Goal: Task Accomplishment & Management: Use online tool/utility

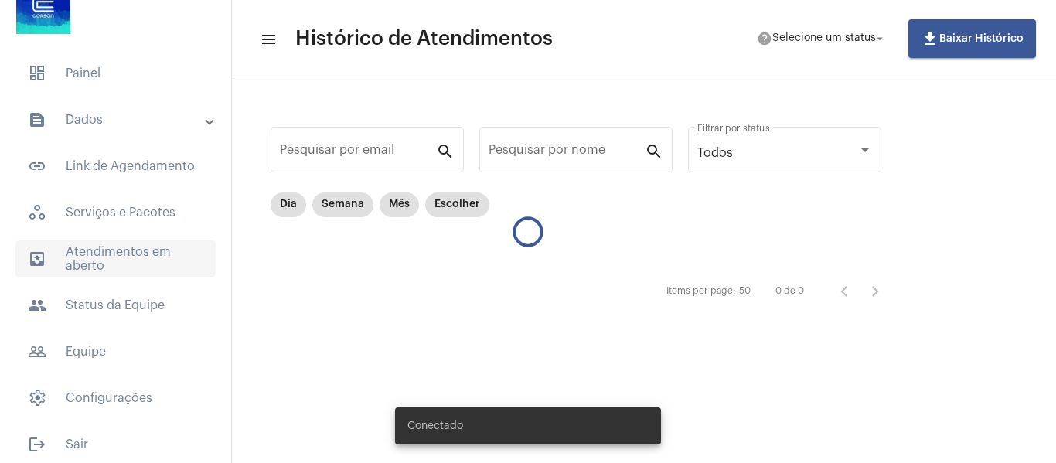
scroll to position [41, 0]
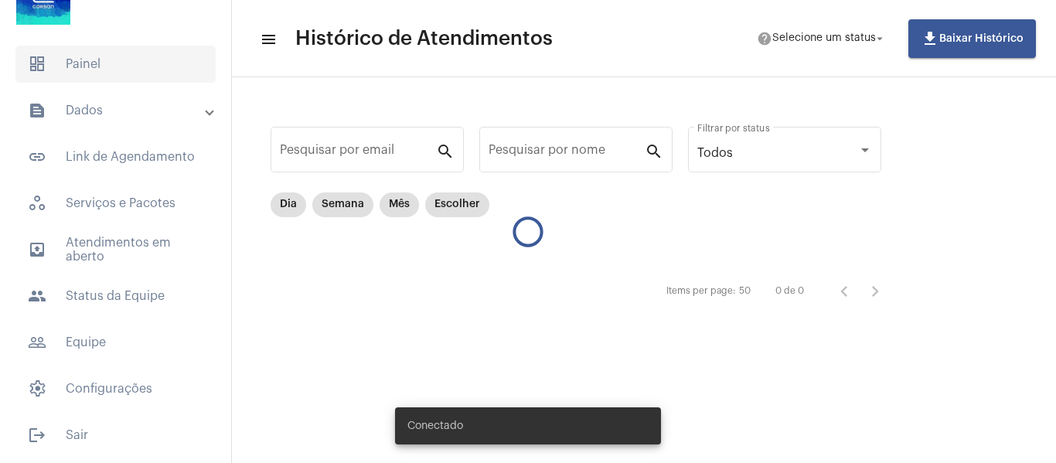
click at [129, 67] on span "dashboard Painel" at bounding box center [115, 64] width 200 height 37
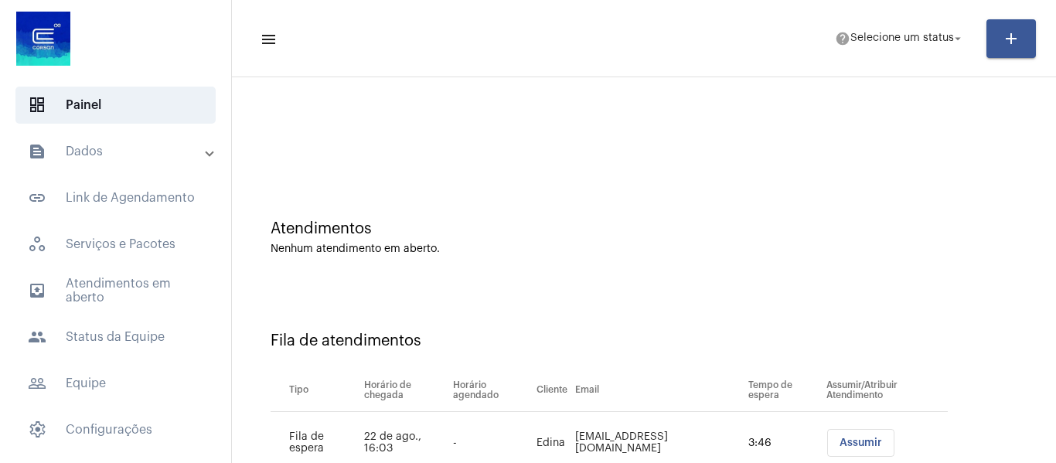
click at [93, 158] on mat-panel-title "text_snippet_outlined Dados" at bounding box center [117, 151] width 179 height 19
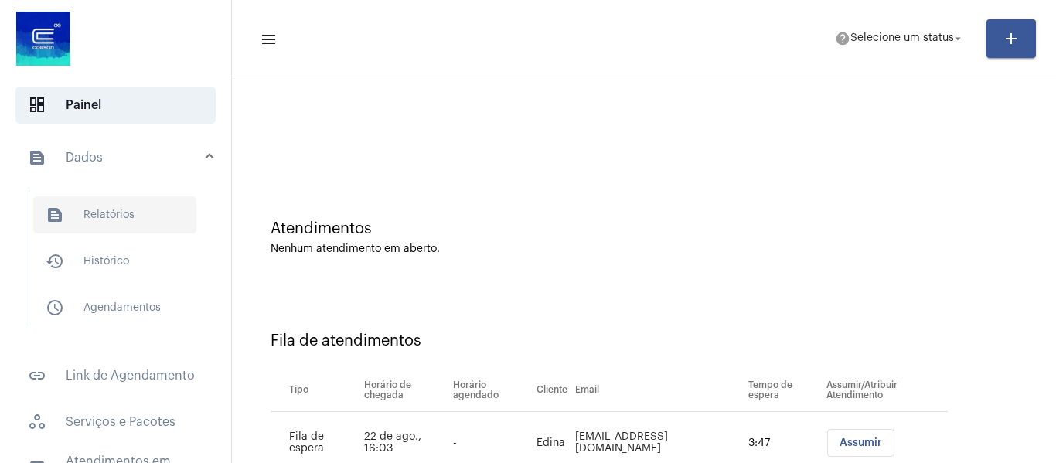
click at [120, 218] on span "text_snippet_outlined Relatórios" at bounding box center [114, 214] width 163 height 37
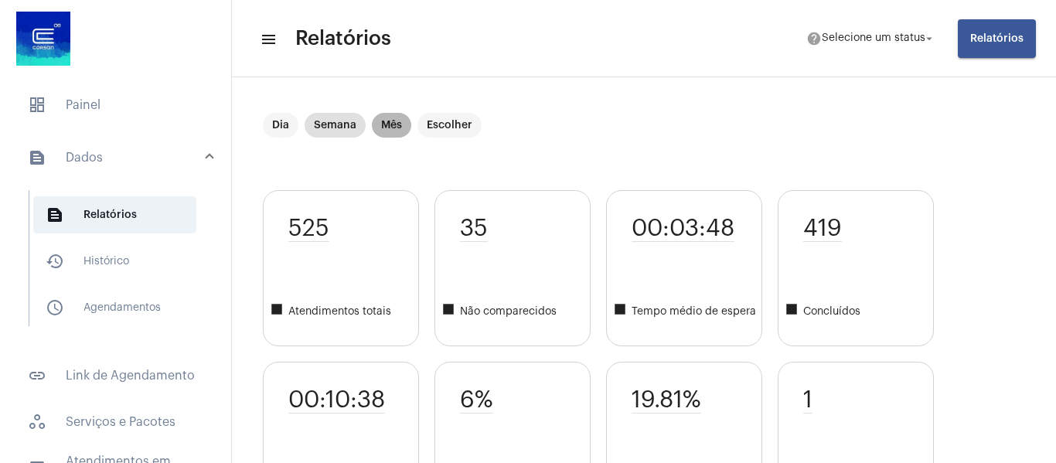
click at [390, 128] on mat-chip "Mês" at bounding box center [391, 125] width 39 height 25
click at [392, 124] on mat-chip "Mês" at bounding box center [391, 125] width 39 height 25
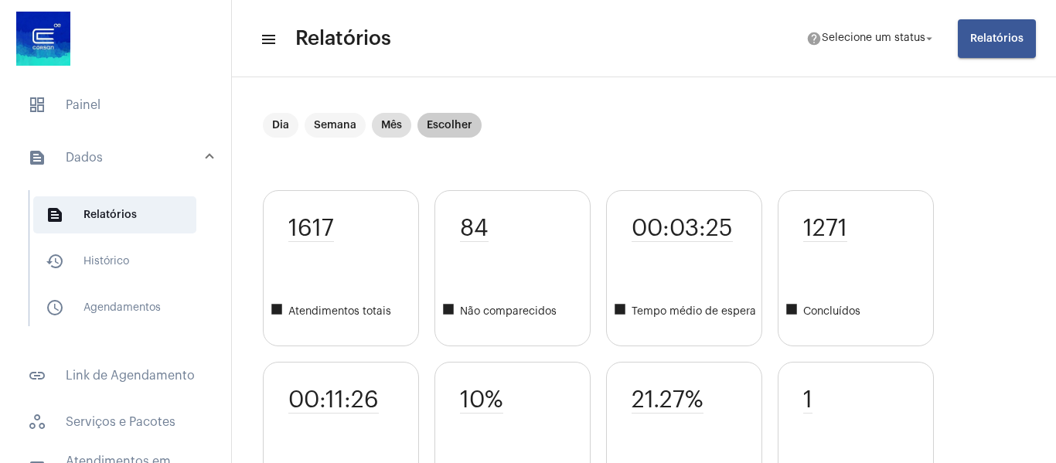
click at [456, 128] on mat-chip "Escolher" at bounding box center [449, 125] width 64 height 25
click at [457, 122] on mat-chip "Escolher" at bounding box center [449, 125] width 64 height 25
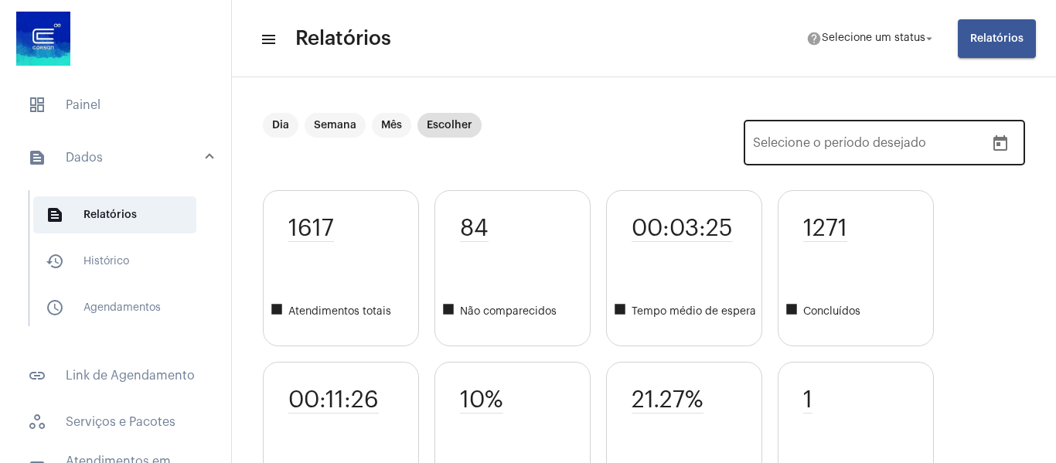
click at [993, 141] on icon "Open calendar" at bounding box center [1000, 142] width 14 height 15
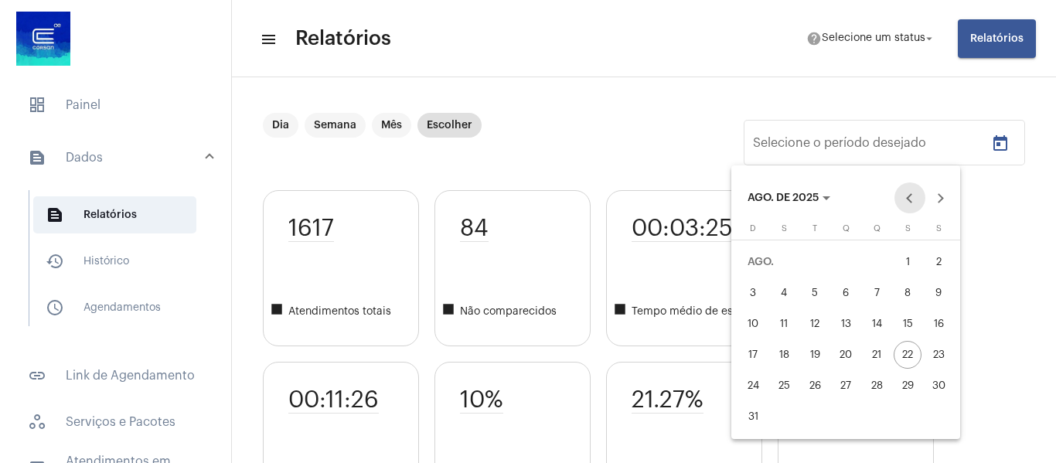
click at [902, 195] on button "Previous month" at bounding box center [909, 197] width 31 height 31
click at [813, 285] on div "1" at bounding box center [815, 293] width 28 height 28
type input "[DATE]"
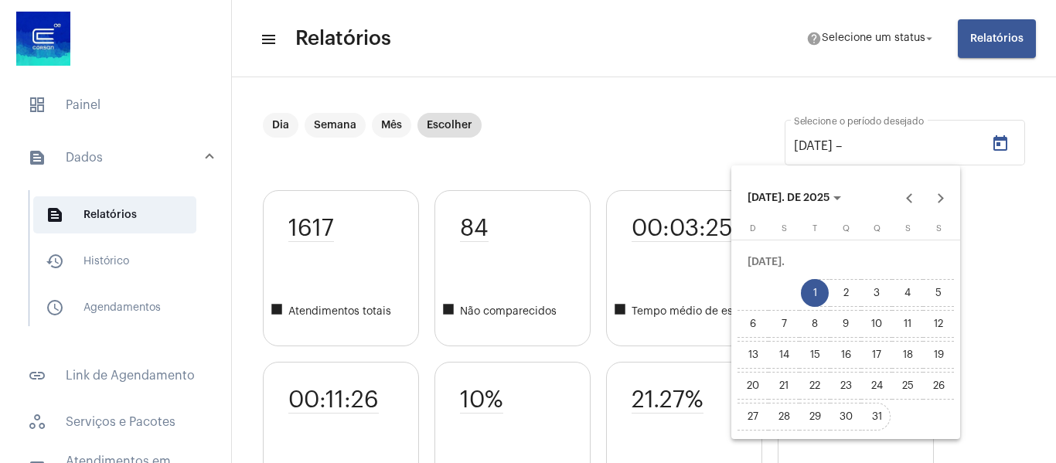
click at [878, 411] on div "31" at bounding box center [876, 417] width 28 height 28
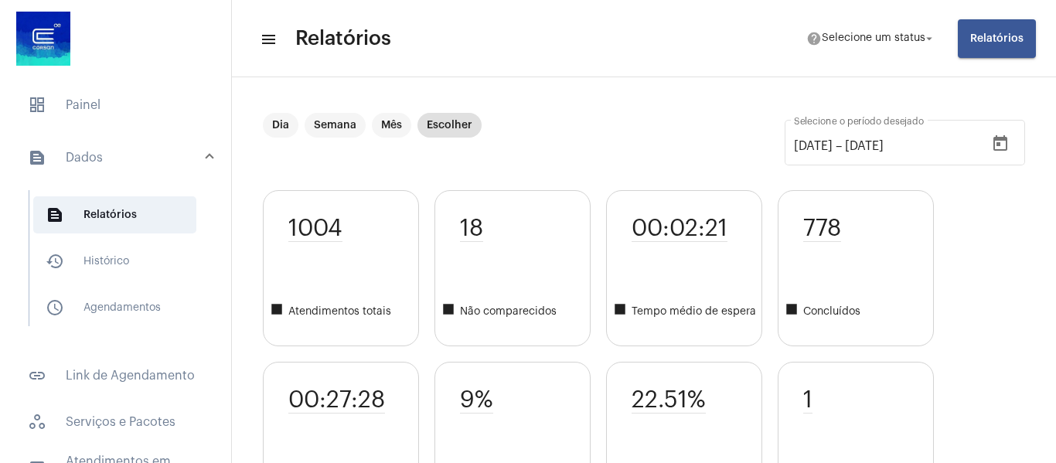
click at [998, 219] on div "1004 square Atendimentos totais 00:27:28 square Tempo médio 18 square Não compa…" at bounding box center [644, 354] width 762 height 328
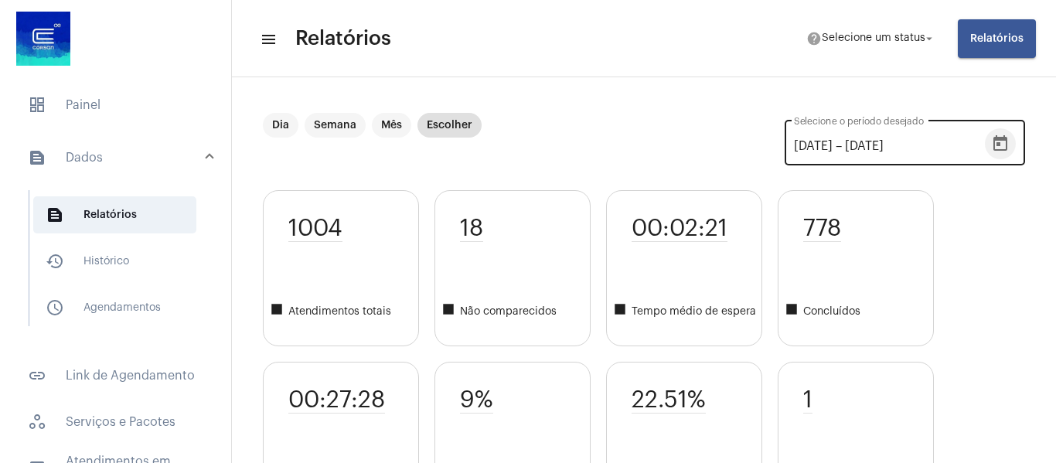
click at [993, 145] on icon "Open calendar" at bounding box center [1000, 142] width 14 height 15
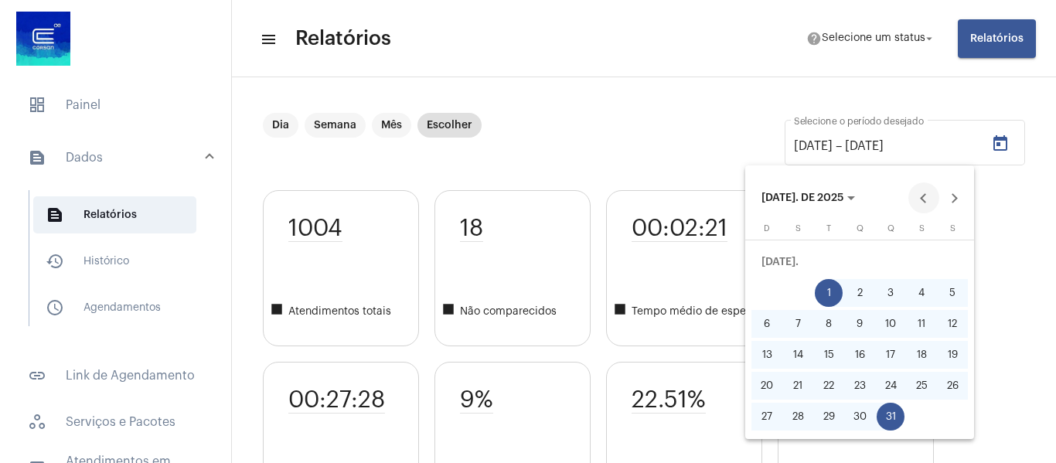
click at [924, 196] on button "Previous month" at bounding box center [923, 197] width 31 height 31
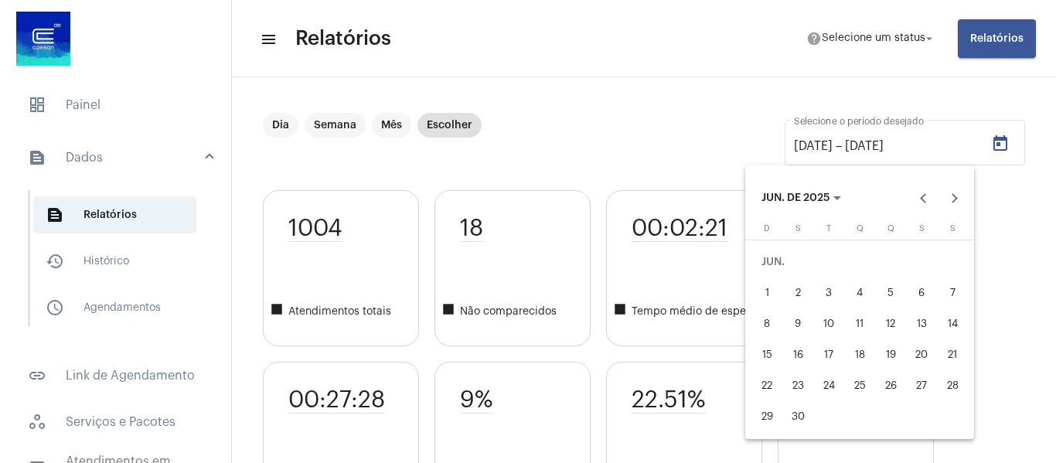
drag, startPoint x: 764, startPoint y: 292, endPoint x: 817, endPoint y: 349, distance: 77.7
click at [765, 291] on div "1" at bounding box center [767, 293] width 28 height 28
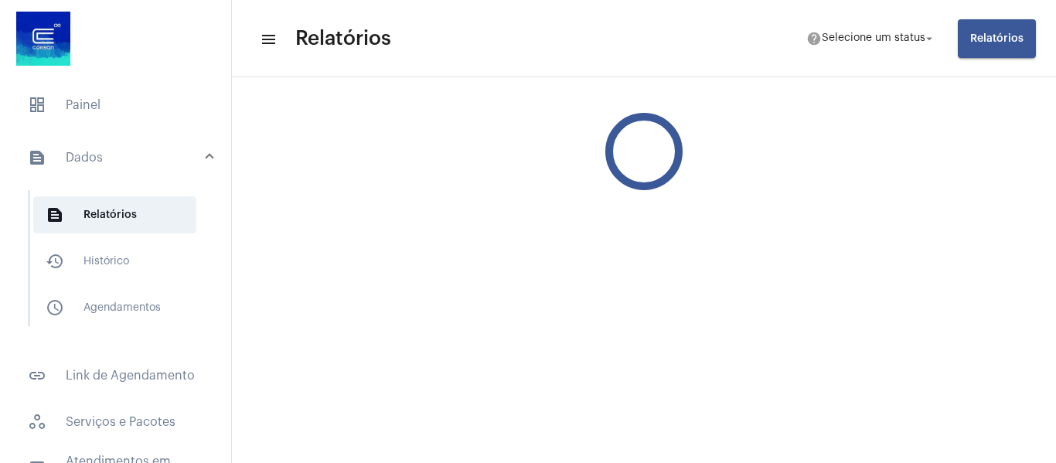
click at [932, 197] on div at bounding box center [644, 151] width 824 height 139
click at [906, 33] on span "Selecione um status" at bounding box center [873, 38] width 104 height 11
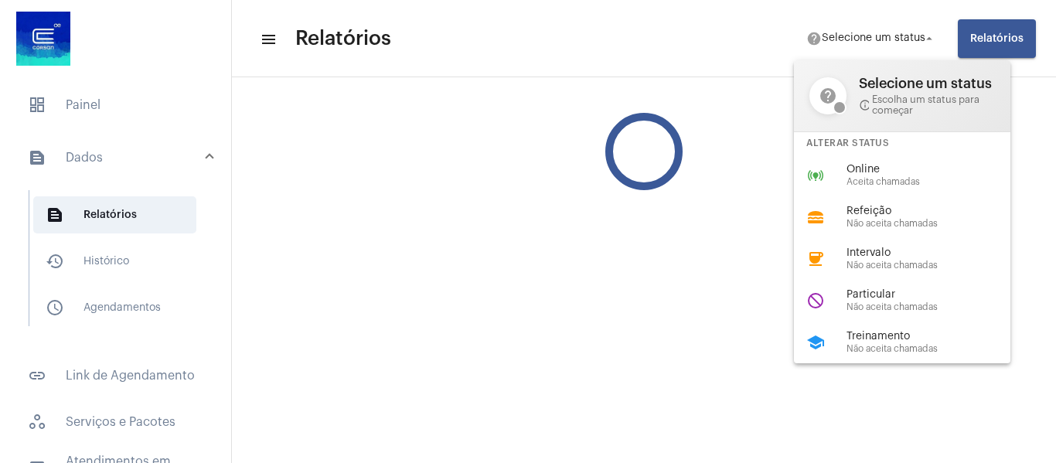
click at [1041, 100] on div at bounding box center [528, 231] width 1056 height 463
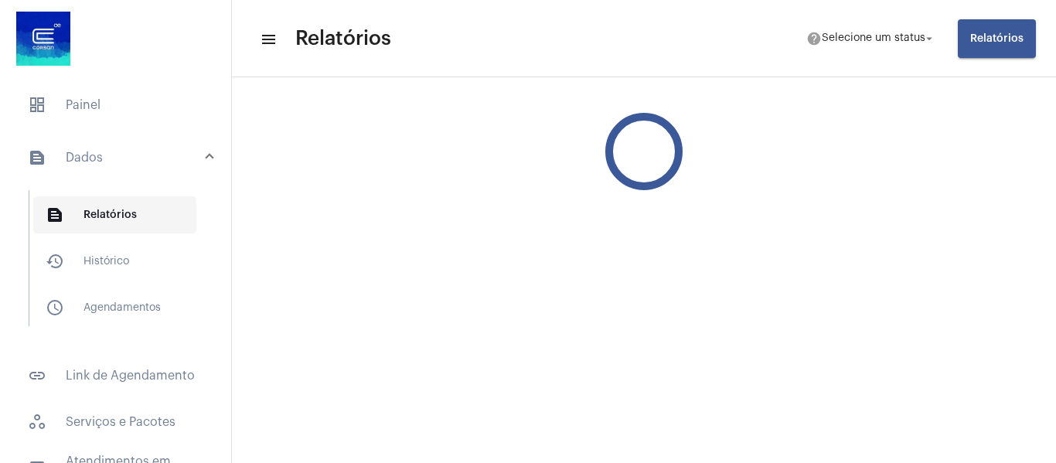
click at [80, 216] on span "text_snippet_outlined Relatórios" at bounding box center [114, 214] width 163 height 37
click at [97, 165] on mat-panel-title "text_snippet_outlined Dados" at bounding box center [117, 157] width 179 height 19
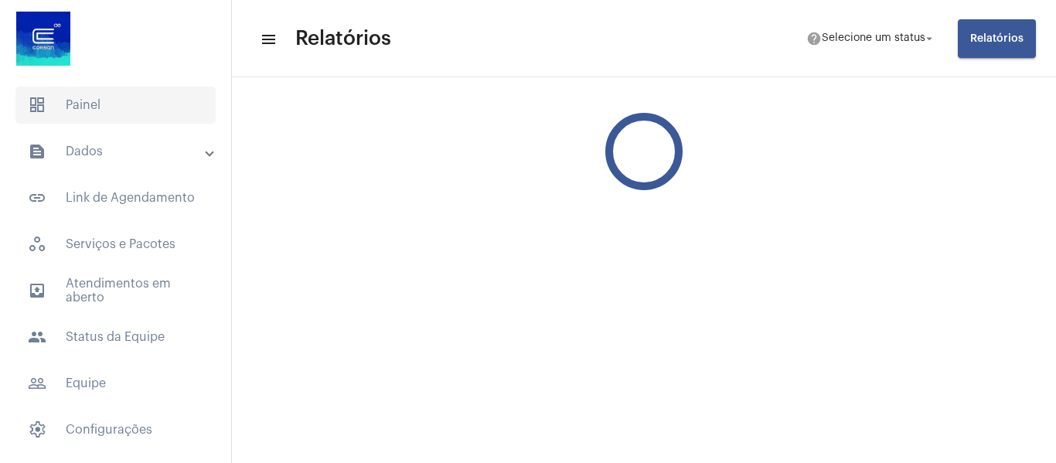
click at [106, 102] on span "dashboard Painel" at bounding box center [115, 105] width 200 height 37
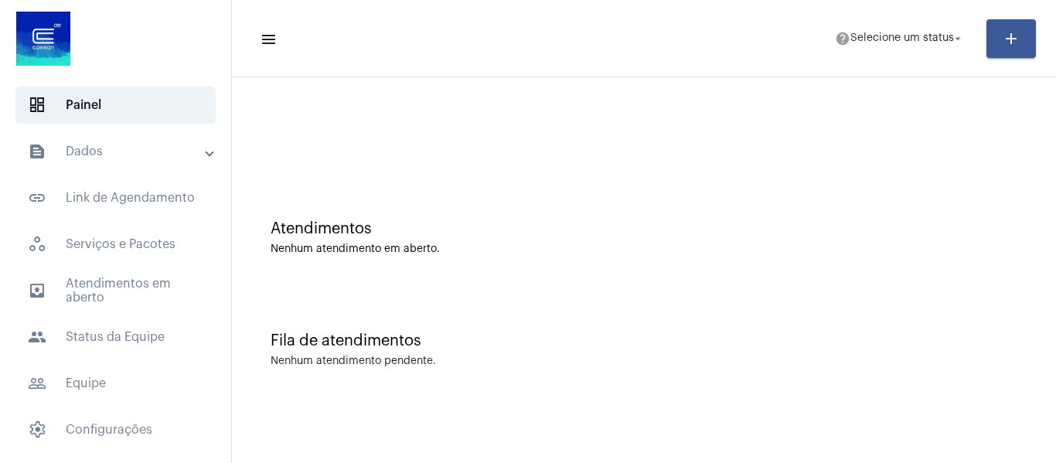
click at [107, 144] on mat-panel-title "text_snippet_outlined Dados" at bounding box center [117, 151] width 179 height 19
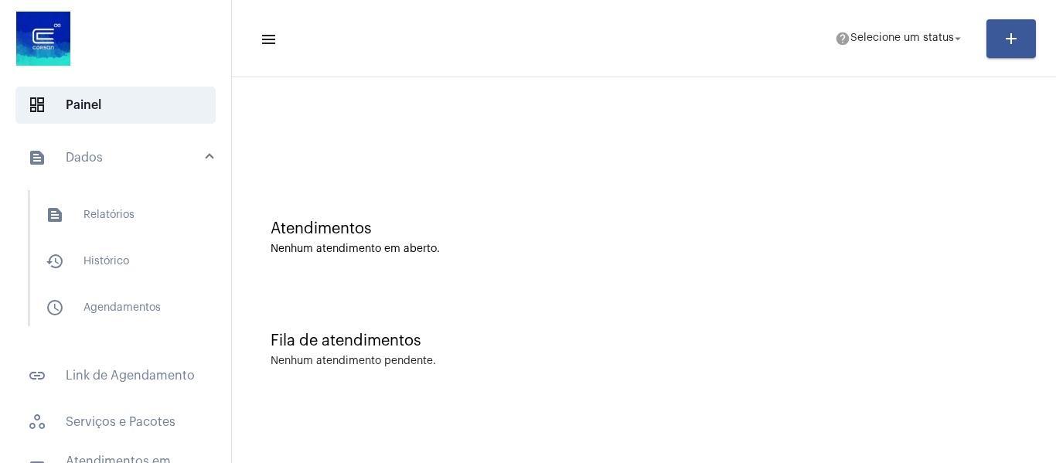
click at [84, 155] on mat-panel-title "text_snippet_outlined Dados" at bounding box center [117, 157] width 179 height 19
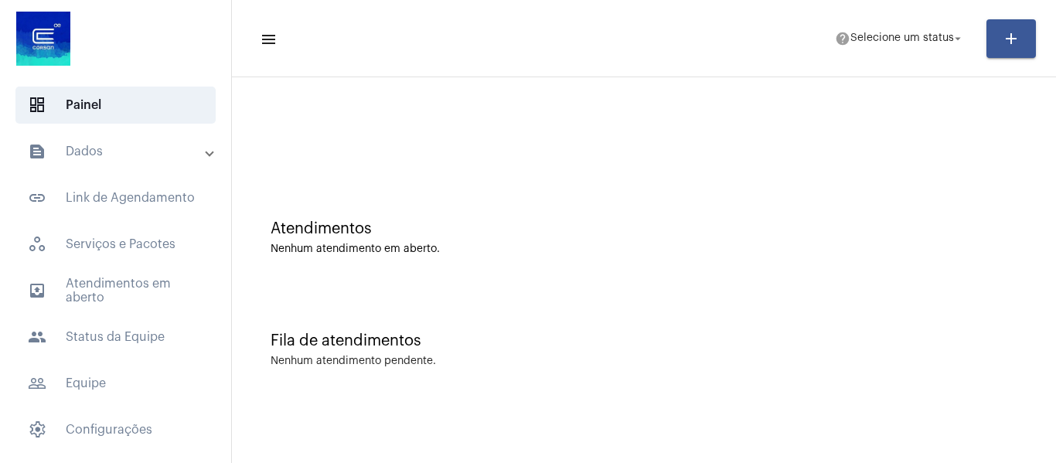
click at [117, 140] on mat-expansion-panel-header "text_snippet_outlined Dados" at bounding box center [120, 151] width 222 height 37
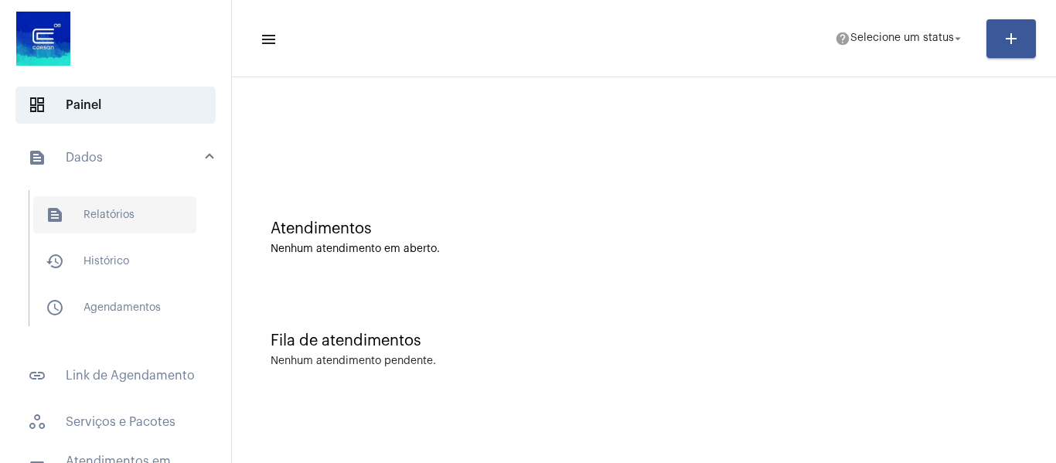
click at [117, 214] on span "text_snippet_outlined Relatórios" at bounding box center [114, 214] width 163 height 37
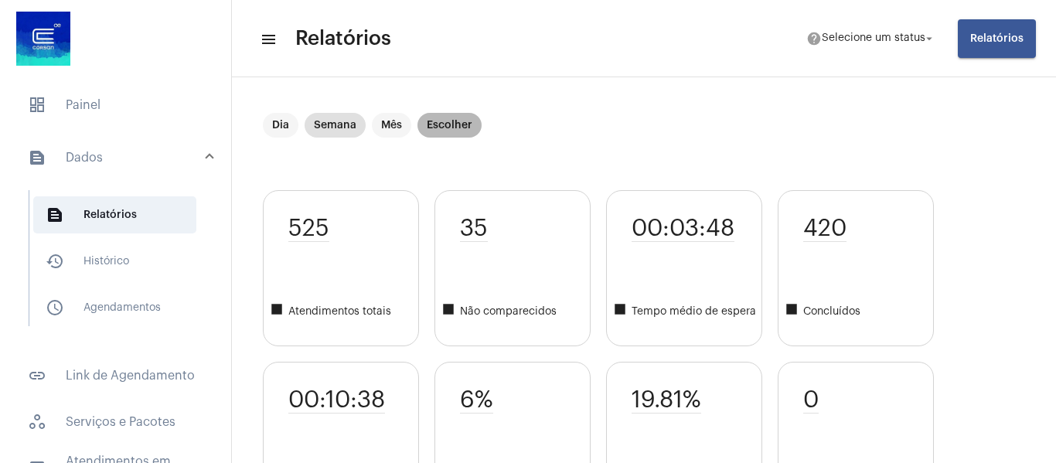
click at [451, 120] on mat-chip "Escolher" at bounding box center [449, 125] width 64 height 25
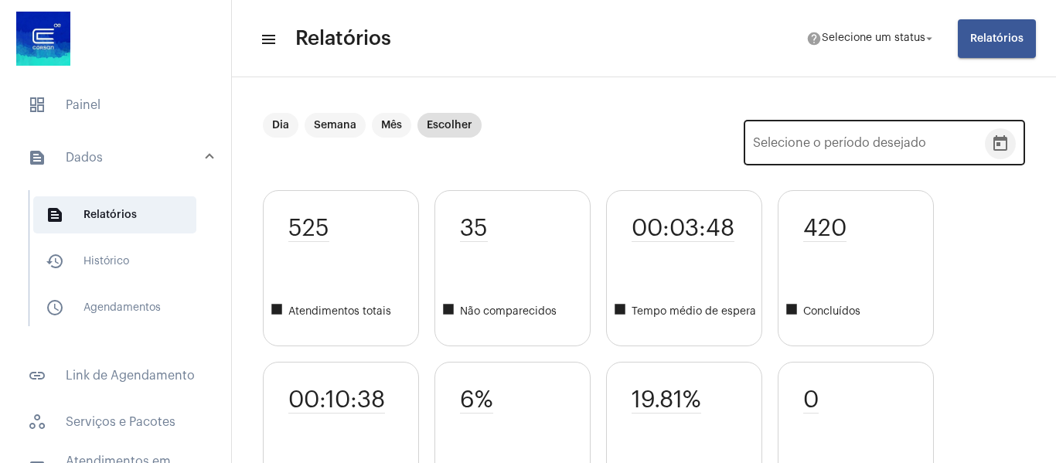
click at [991, 145] on icon "Open calendar" at bounding box center [1000, 143] width 19 height 19
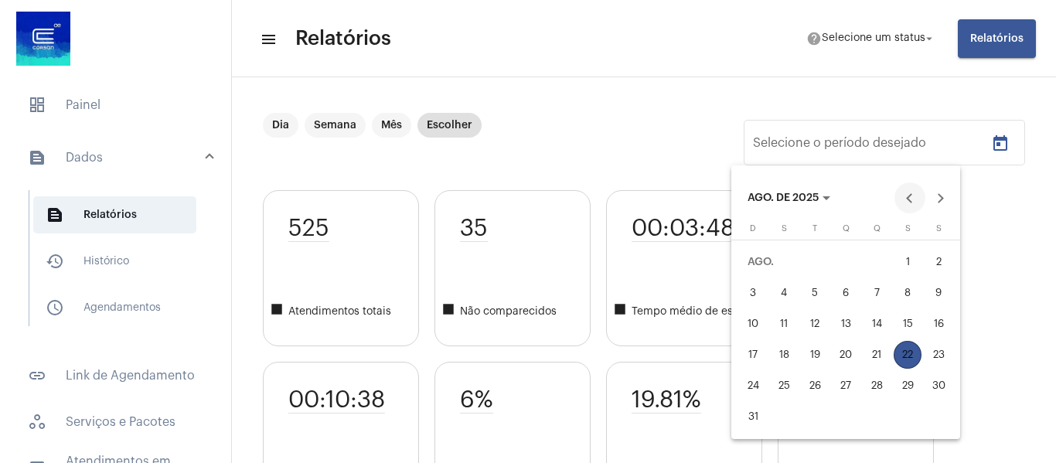
click at [910, 197] on button "Previous month" at bounding box center [909, 197] width 31 height 31
click at [760, 287] on div "1" at bounding box center [753, 293] width 28 height 28
type input "[DATE]"
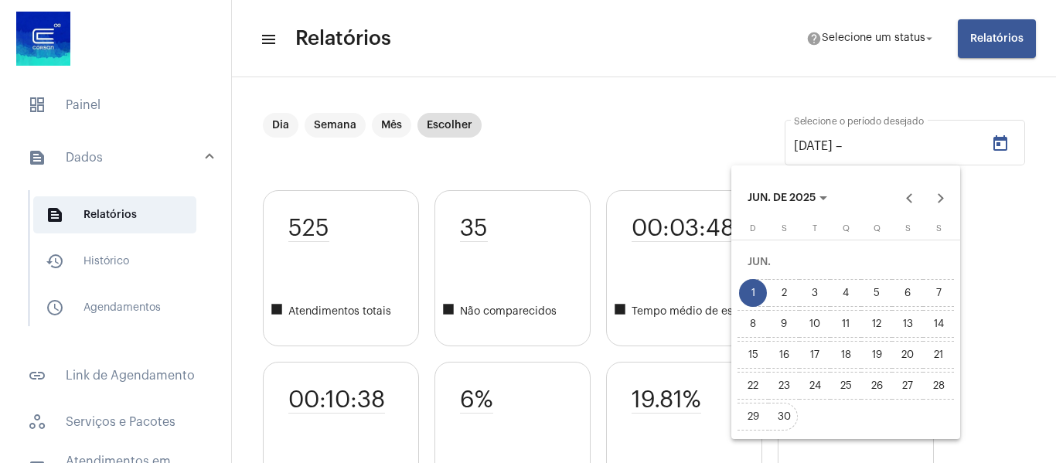
click at [787, 414] on div "30" at bounding box center [784, 417] width 28 height 28
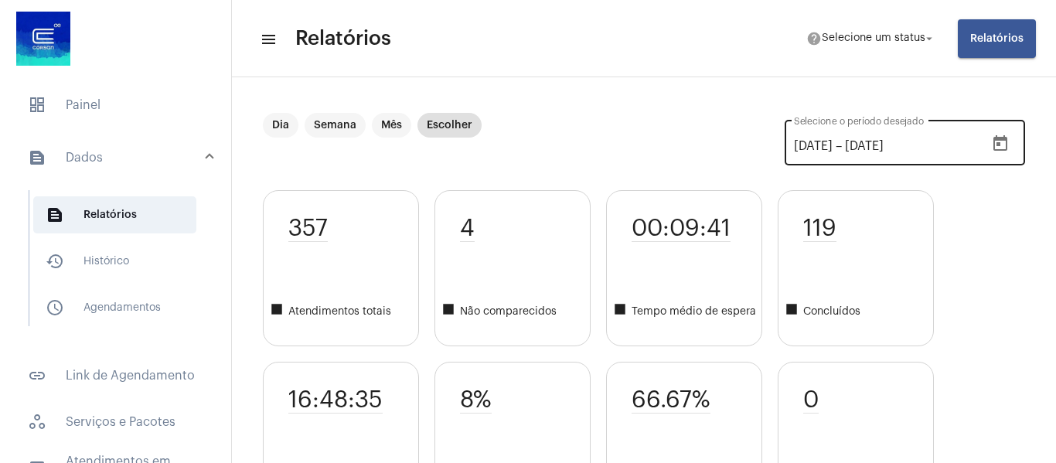
click at [993, 137] on icon "Open calendar" at bounding box center [1000, 142] width 14 height 15
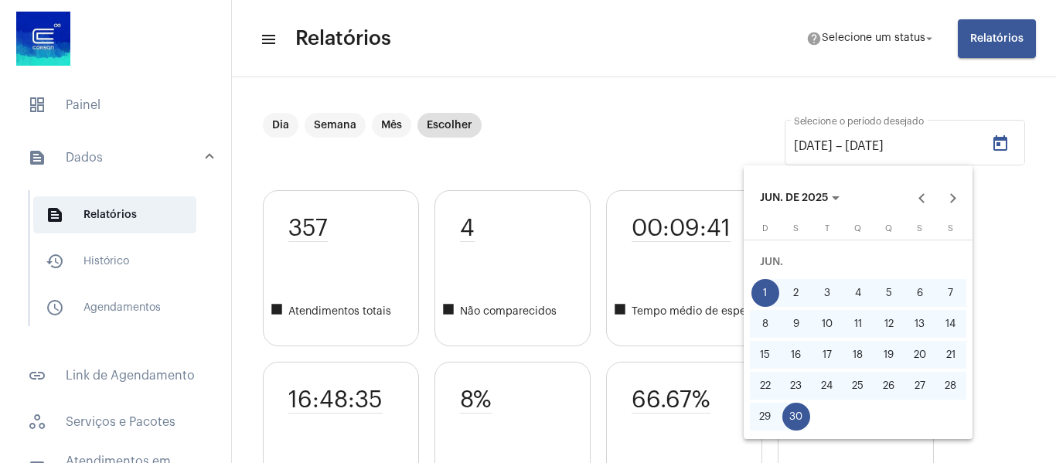
click at [642, 122] on div at bounding box center [528, 231] width 1056 height 463
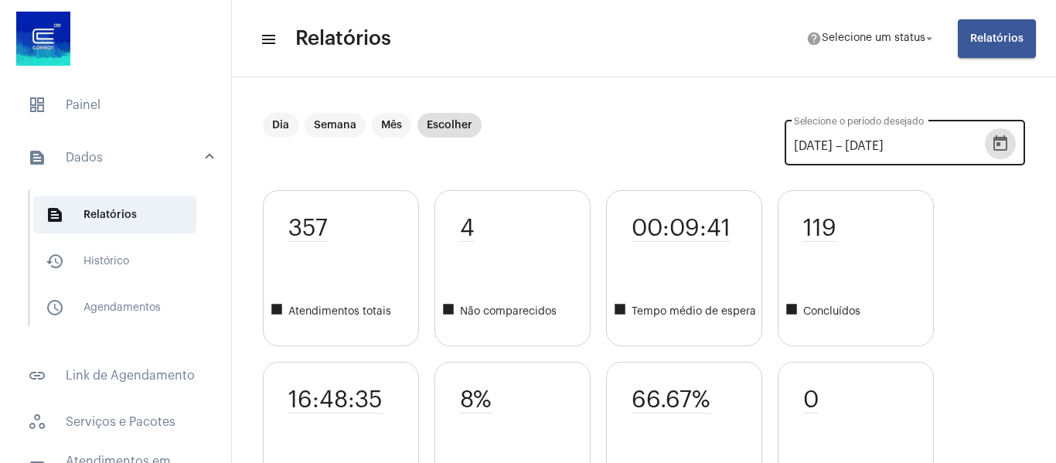
click at [991, 142] on icon "Open calendar" at bounding box center [1000, 143] width 19 height 19
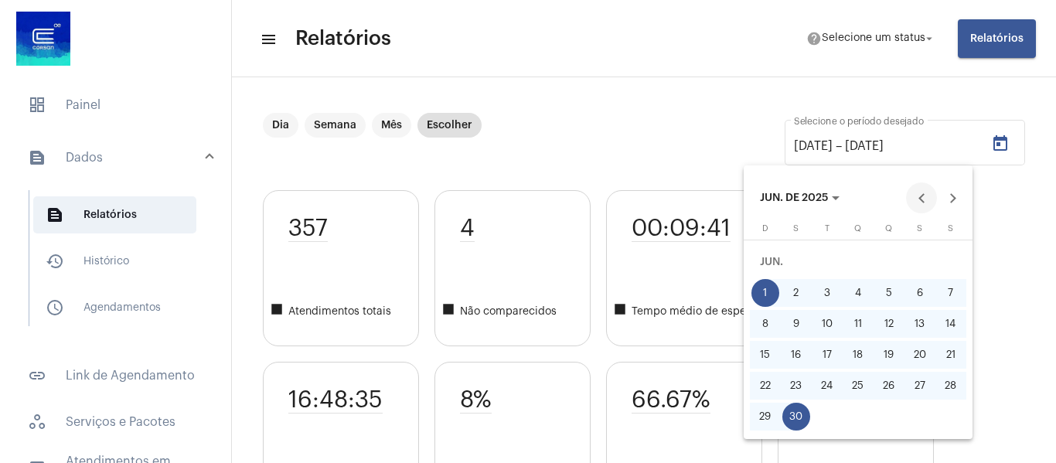
click at [916, 193] on button "Previous month" at bounding box center [921, 197] width 31 height 31
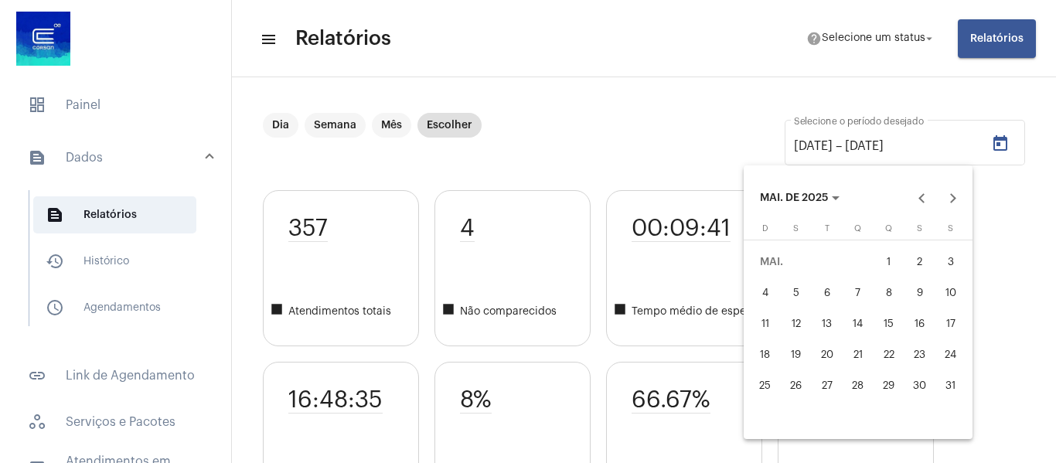
drag, startPoint x: 896, startPoint y: 255, endPoint x: 896, endPoint y: 266, distance: 10.8
click at [896, 255] on div "1" at bounding box center [889, 262] width 28 height 28
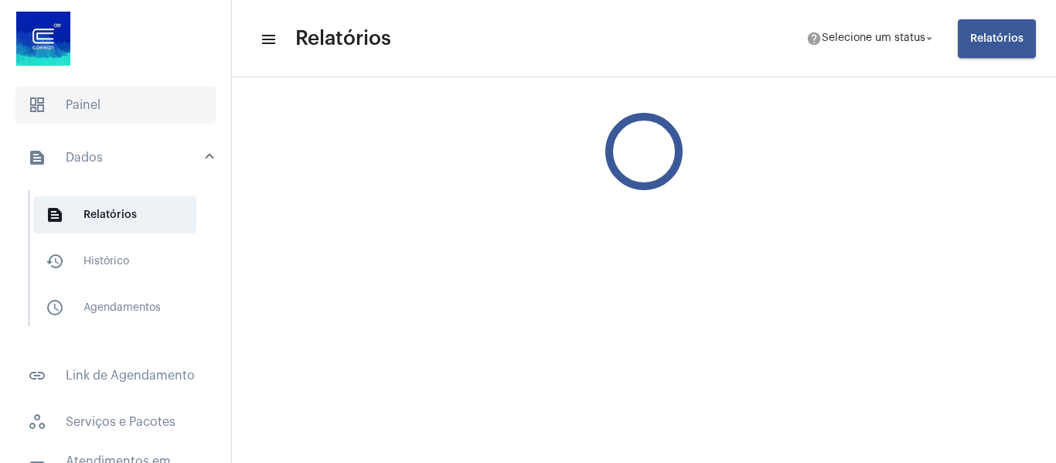
click at [66, 106] on span "dashboard Painel" at bounding box center [115, 105] width 200 height 37
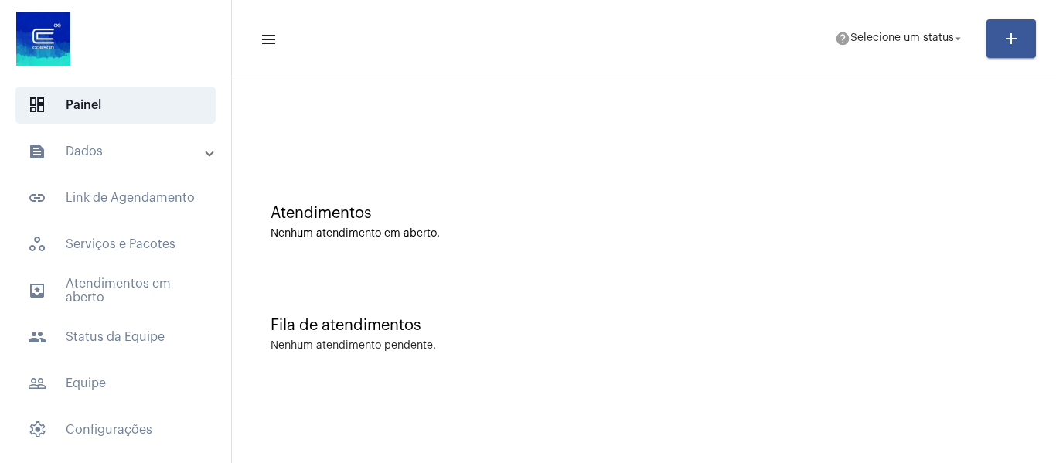
click at [104, 160] on mat-panel-title "text_snippet_outlined Dados" at bounding box center [117, 151] width 179 height 19
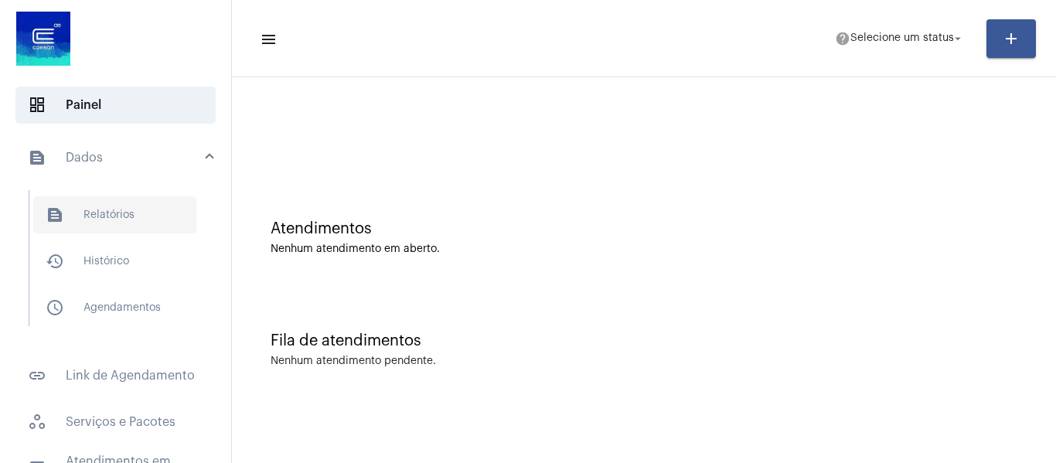
click at [99, 202] on span "text_snippet_outlined Relatórios" at bounding box center [114, 214] width 163 height 37
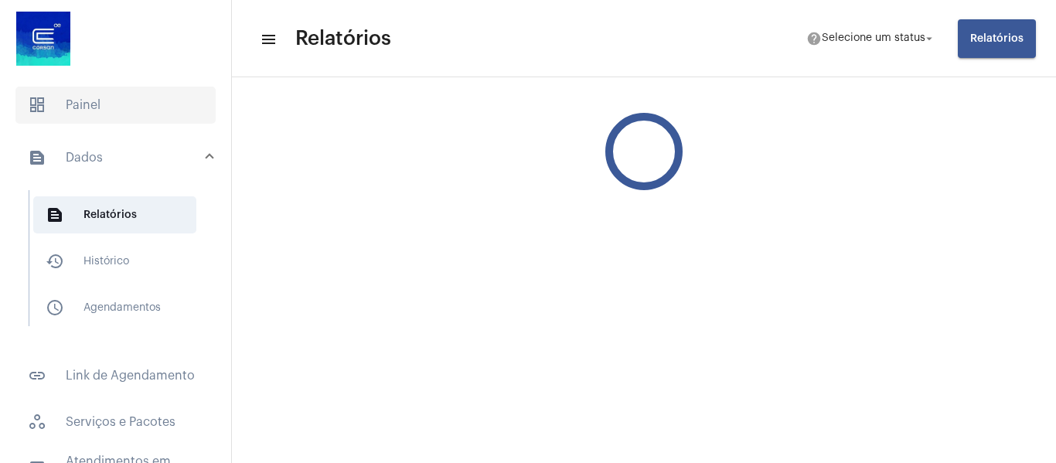
click at [114, 105] on span "dashboard Painel" at bounding box center [115, 105] width 200 height 37
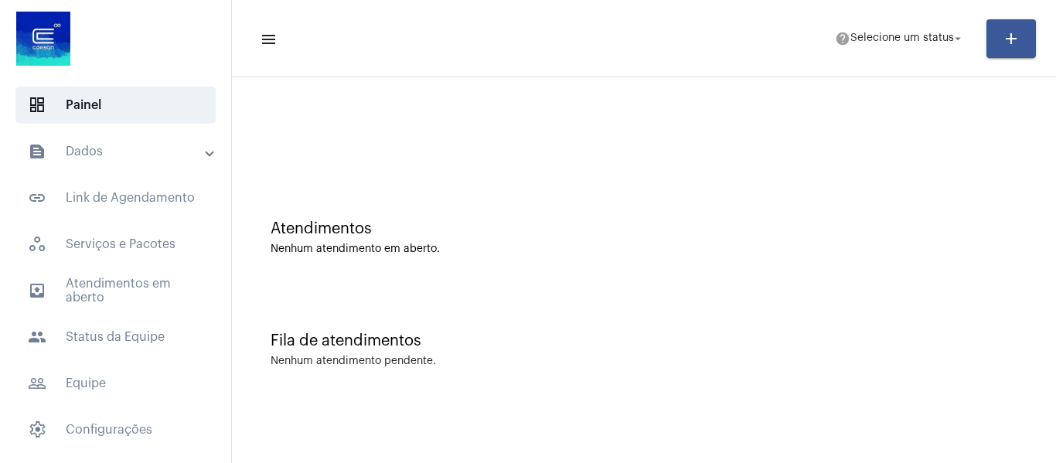
click at [102, 143] on mat-panel-title "text_snippet_outlined Dados" at bounding box center [117, 151] width 179 height 19
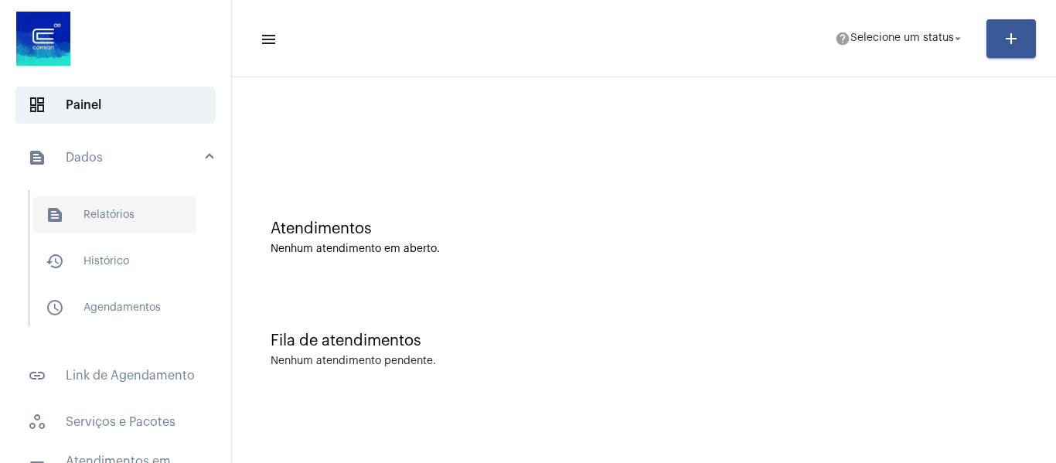
click at [109, 209] on span "text_snippet_outlined Relatórios" at bounding box center [114, 214] width 163 height 37
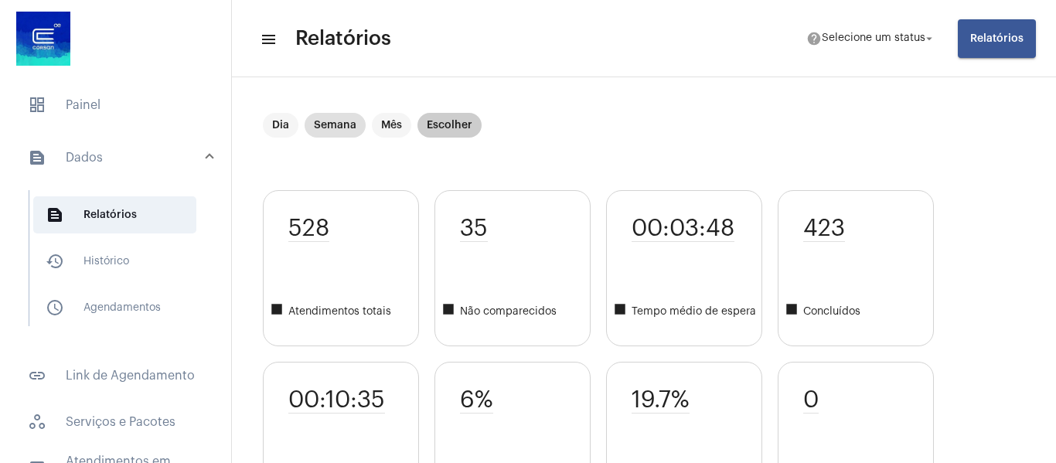
click at [444, 128] on mat-chip "Escolher" at bounding box center [449, 125] width 64 height 25
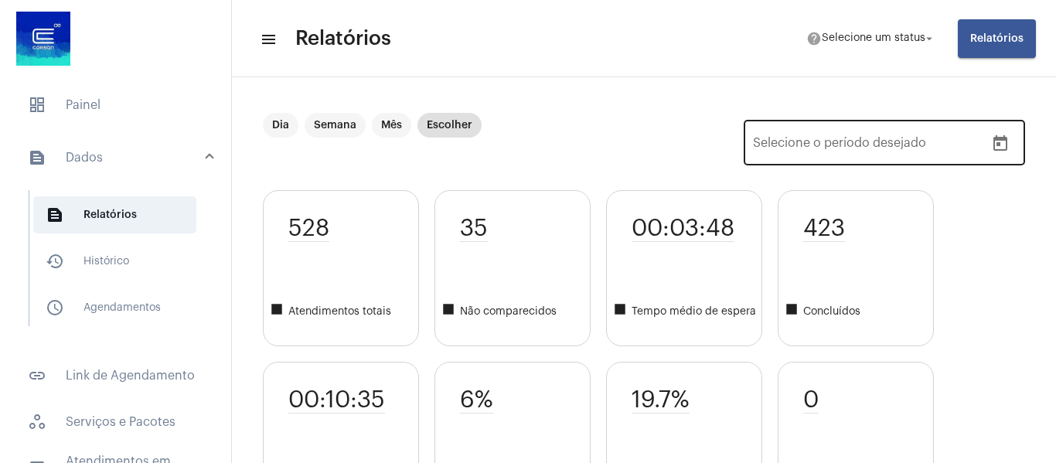
click at [991, 147] on icon "Open calendar" at bounding box center [1000, 143] width 19 height 19
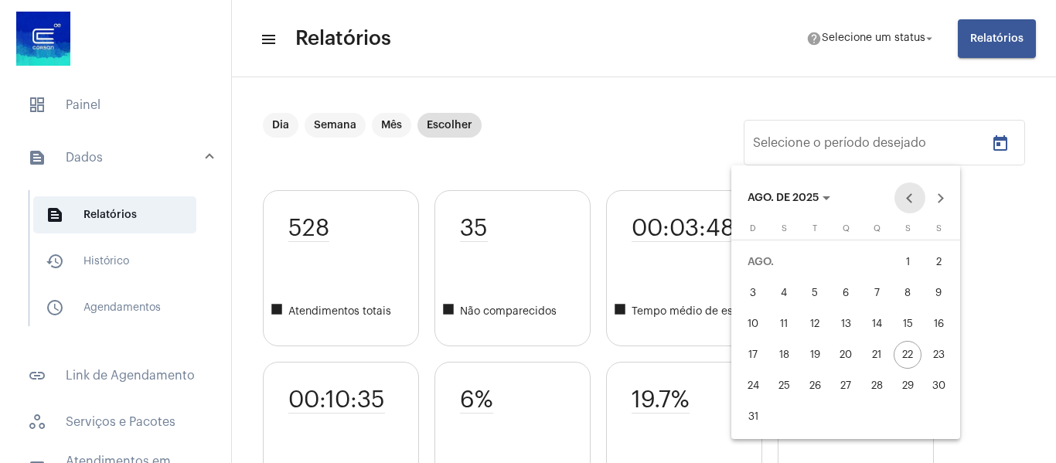
click at [907, 198] on button "Previous month" at bounding box center [909, 197] width 31 height 31
click at [890, 257] on button "1" at bounding box center [876, 262] width 31 height 31
type input "[DATE]"
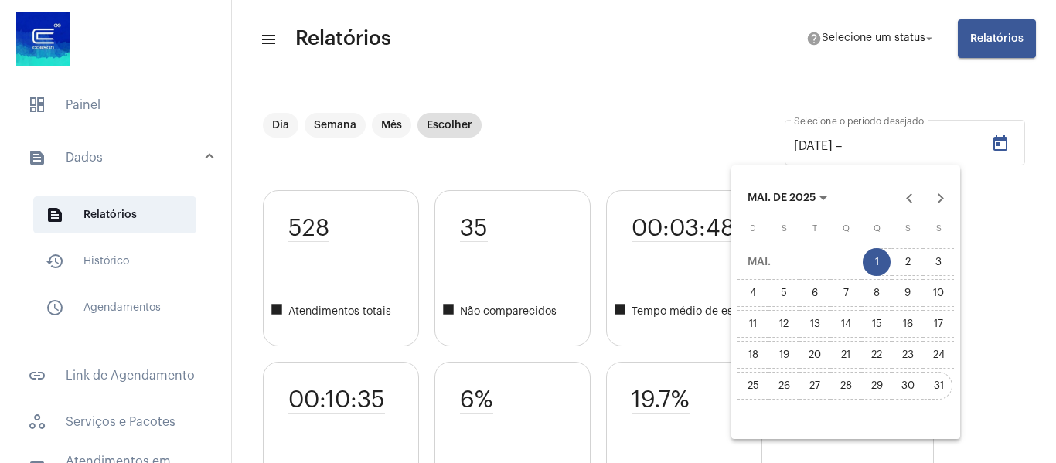
click at [944, 384] on div "31" at bounding box center [938, 386] width 28 height 28
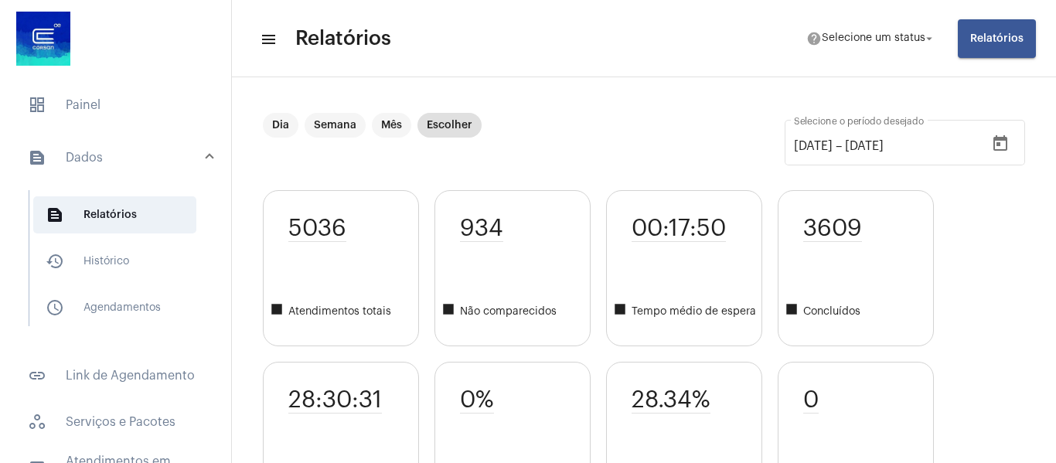
click at [1001, 265] on div "5036 square Atendimentos totais 28:30:31 square Tempo médio 934 square Não comp…" at bounding box center [644, 354] width 762 height 328
click at [951, 243] on div "5036 square Atendimentos totais 28:30:31 square Tempo médio 934 square Não comp…" at bounding box center [644, 354] width 762 height 328
click at [589, 132] on div "Dia Semana Mês Escolher [DATE] [DATE] – [DATE] Selecione o período desejado" at bounding box center [644, 151] width 762 height 77
